Goal: Task Accomplishment & Management: Use online tool/utility

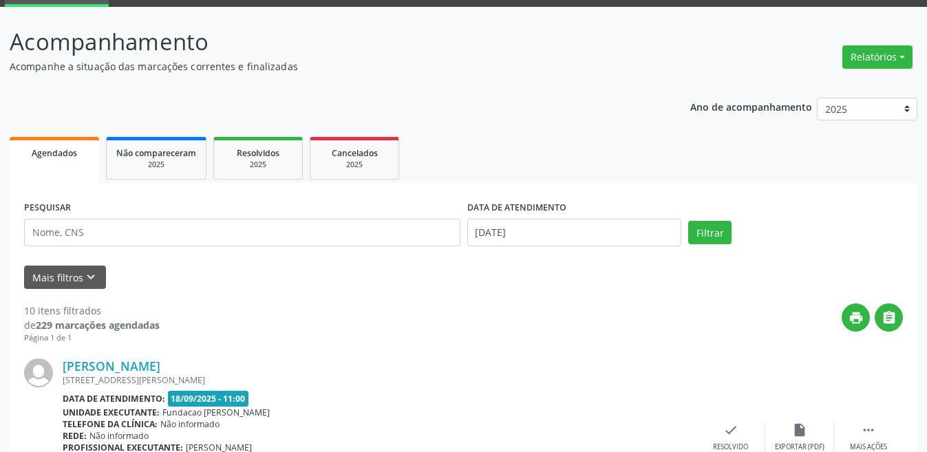
scroll to position [207, 0]
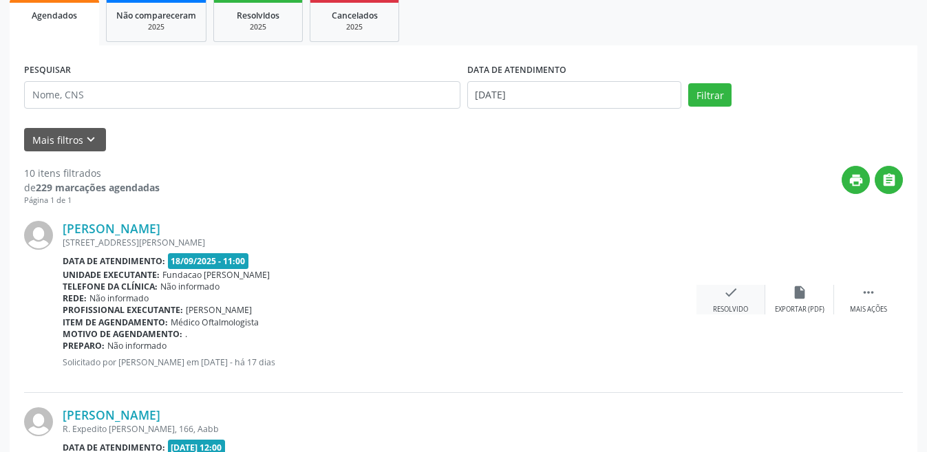
click at [724, 305] on div "Resolvido" at bounding box center [730, 310] width 35 height 10
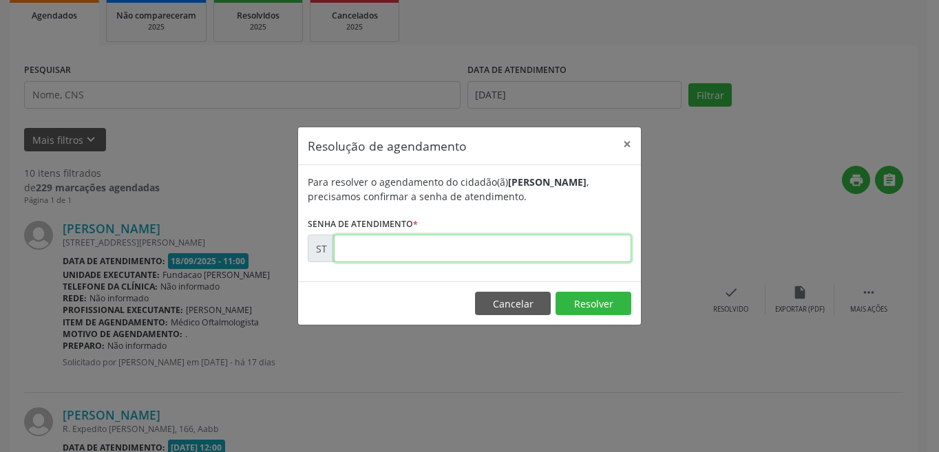
click at [507, 238] on input "text" at bounding box center [482, 249] width 297 height 28
type input "00020957"
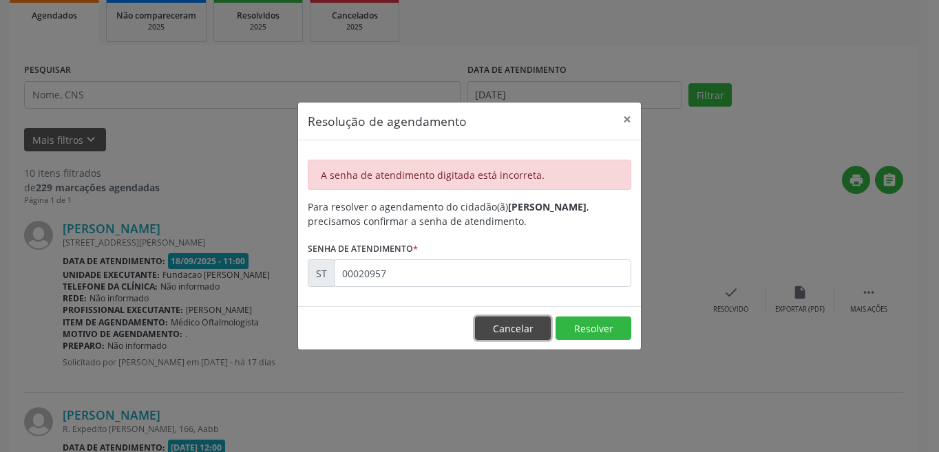
click at [506, 328] on button "Cancelar" at bounding box center [513, 328] width 76 height 23
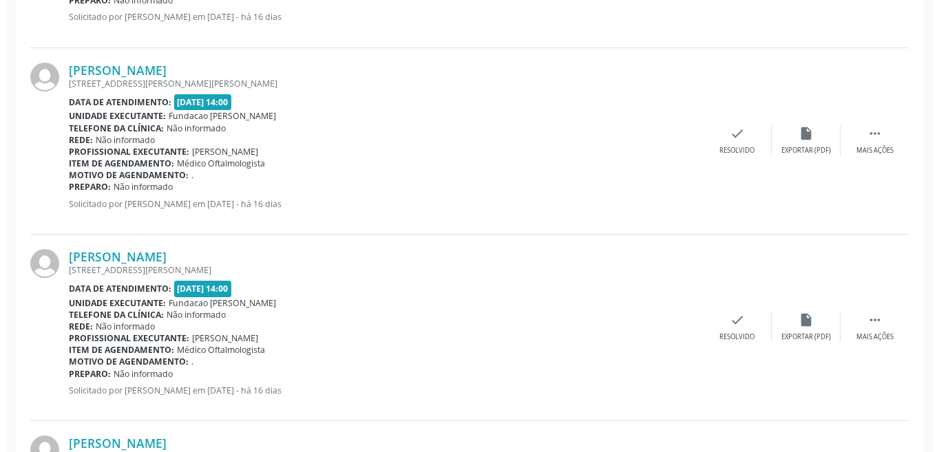
scroll to position [1230, 0]
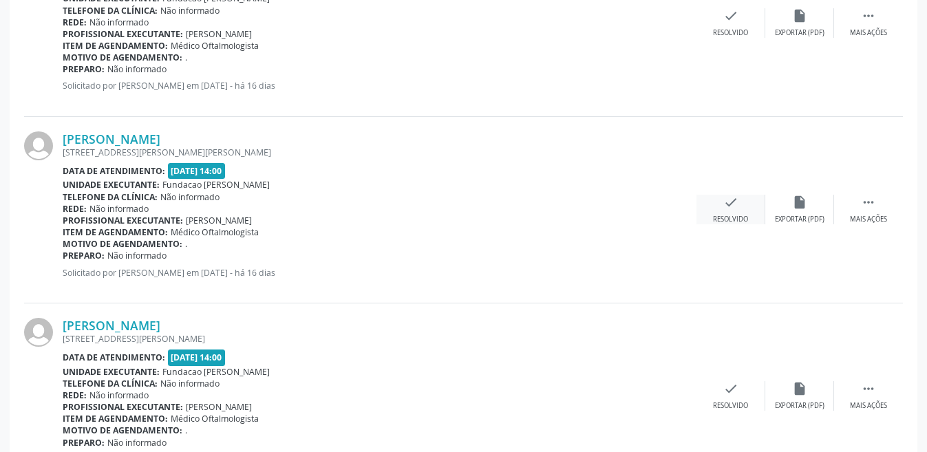
click at [743, 209] on div "check Resolvido" at bounding box center [731, 210] width 69 height 30
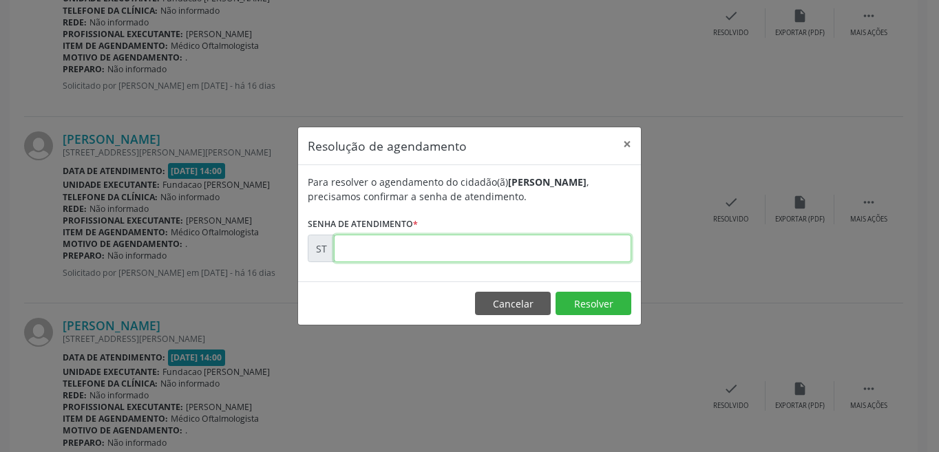
click at [527, 244] on input "text" at bounding box center [482, 249] width 297 height 28
type input "00020957"
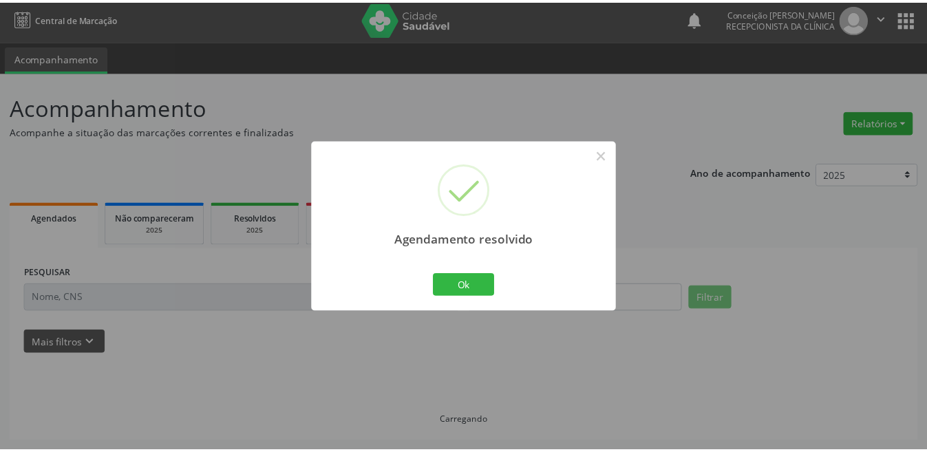
scroll to position [3, 0]
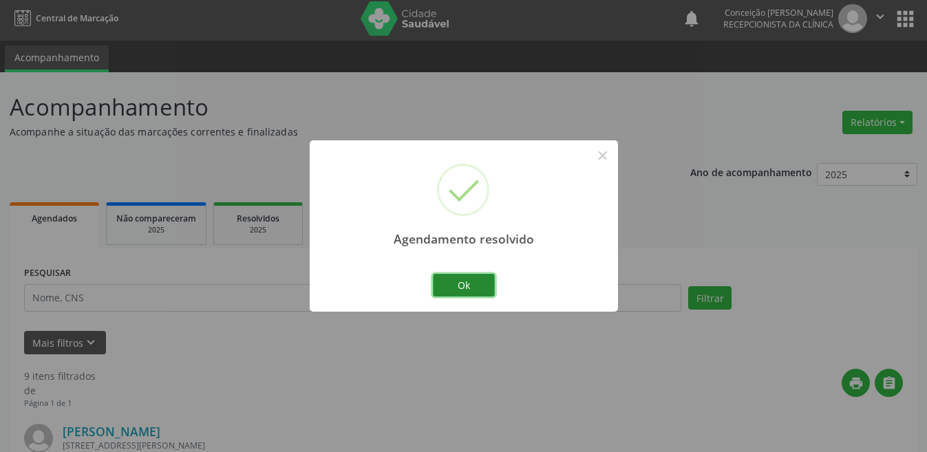
click at [455, 291] on button "Ok" at bounding box center [464, 285] width 62 height 23
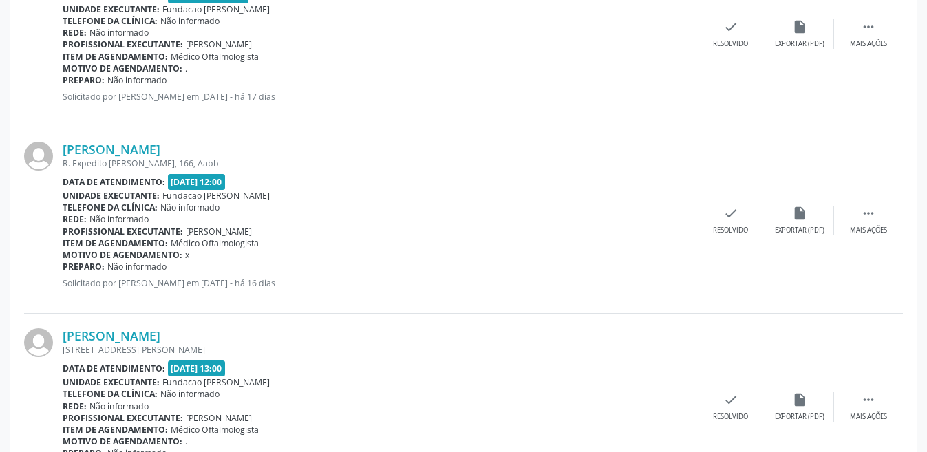
scroll to position [748, 0]
